Goal: Task Accomplishment & Management: Use online tool/utility

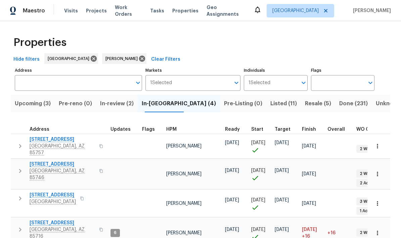
click at [24, 107] on span "Upcoming (3)" at bounding box center [33, 103] width 36 height 9
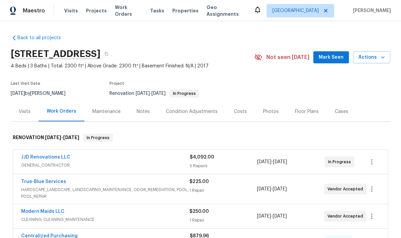
scroll to position [44, 0]
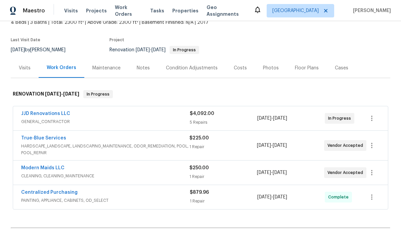
click at [34, 138] on link "True-Blue Services" at bounding box center [43, 138] width 45 height 5
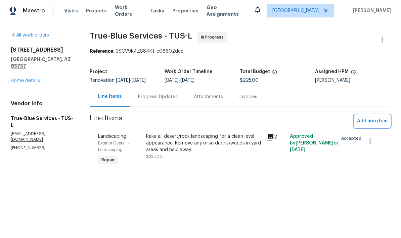
click at [374, 120] on span "Add line item" at bounding box center [372, 121] width 31 height 8
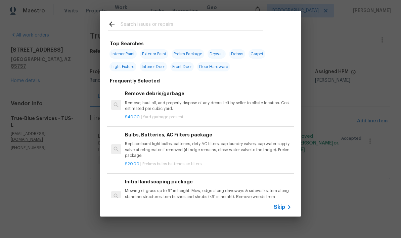
click at [280, 208] on span "Skip" at bounding box center [279, 207] width 11 height 7
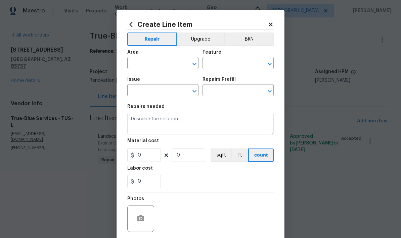
click at [161, 64] on input "text" at bounding box center [153, 64] width 52 height 10
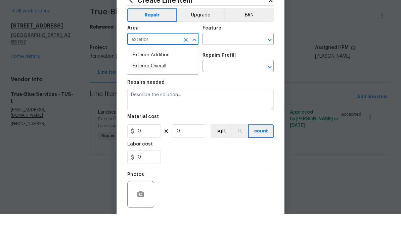
click at [164, 85] on li "Exterior Overall" at bounding box center [162, 90] width 71 height 11
type input "Exterior Overall"
click at [240, 59] on input "text" at bounding box center [228, 64] width 52 height 10
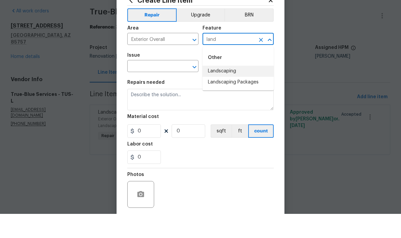
click at [232, 90] on li "Landscaping" at bounding box center [237, 95] width 71 height 11
type input "Landscaping"
click at [158, 86] on input "text" at bounding box center [153, 91] width 52 height 10
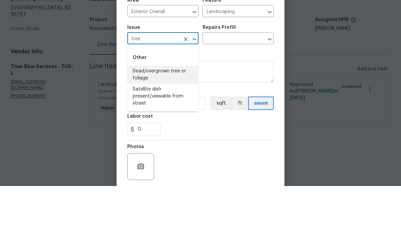
click at [158, 118] on li "Dead/overgrown tree or foliage" at bounding box center [162, 127] width 71 height 18
type input "Dead/overgrown tree or foliage"
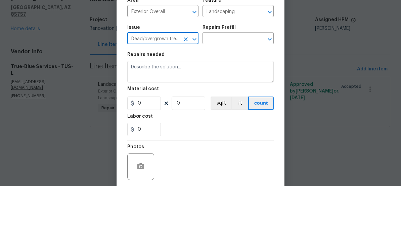
click at [239, 86] on input "text" at bounding box center [228, 91] width 52 height 10
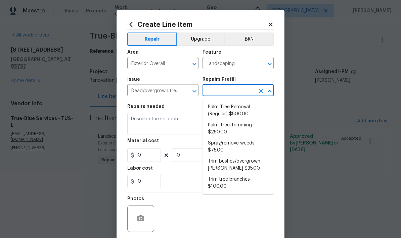
click at [237, 145] on li "Spray/remove weeds $75.00" at bounding box center [237, 147] width 71 height 18
type input "Spray/remove weeds $75.00"
type textarea "Spray for weeds in all beds/walkways/driveway or areas identified by HPM."
type input "1"
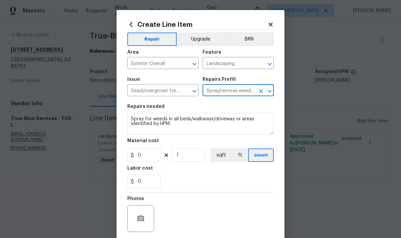
type input "75"
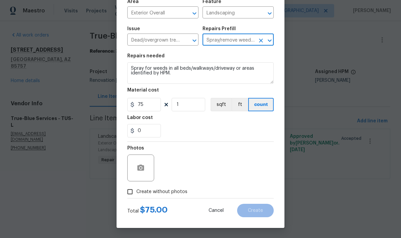
scroll to position [52, 0]
click at [128, 197] on input "Create without photos" at bounding box center [129, 192] width 13 height 13
checkbox input "true"
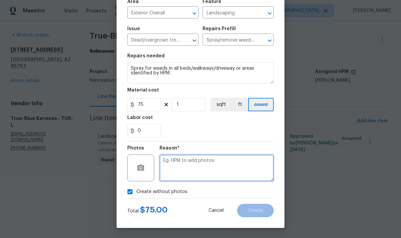
click at [242, 165] on textarea at bounding box center [216, 168] width 114 height 27
type textarea "Pretreatment"
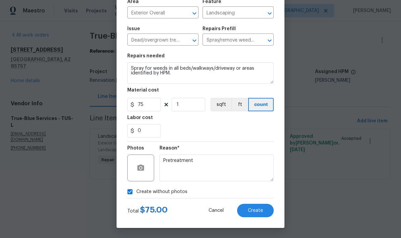
click at [258, 214] on button "Create" at bounding box center [255, 210] width 37 height 13
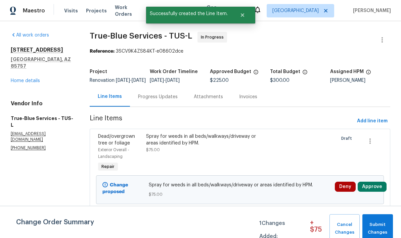
click at [375, 192] on button "Approve" at bounding box center [371, 187] width 29 height 10
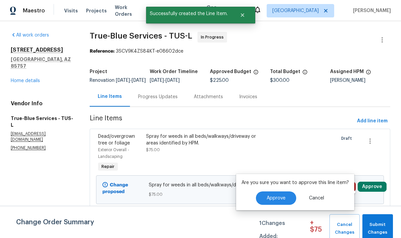
click at [275, 200] on span "Approve" at bounding box center [275, 198] width 19 height 5
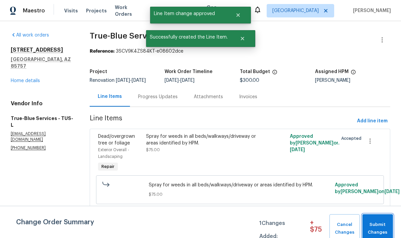
click at [379, 225] on span "Submit Changes" at bounding box center [377, 228] width 24 height 15
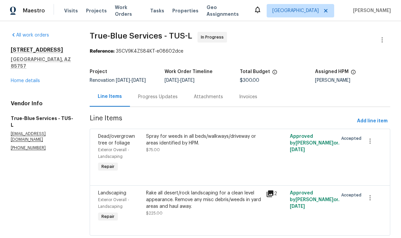
click at [16, 79] on link "Home details" at bounding box center [25, 81] width 29 height 5
